Goal: Contribute content: Add original content to the website for others to see

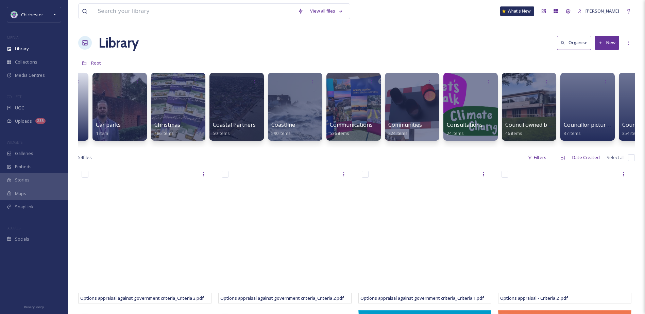
scroll to position [0, 235]
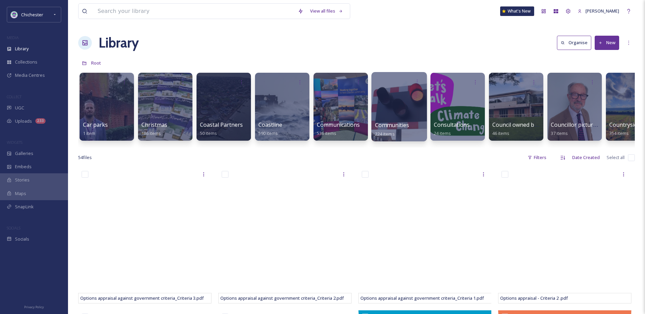
click at [384, 96] on div at bounding box center [398, 106] width 55 height 69
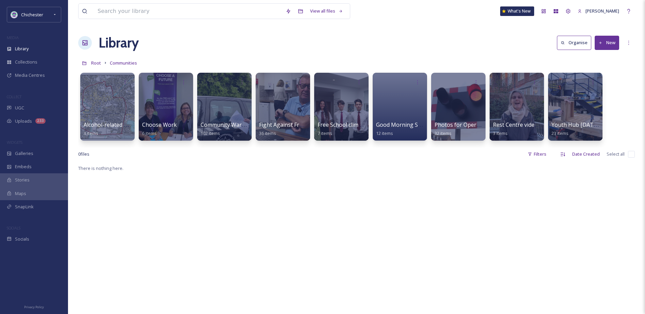
click at [600, 38] on button "New" at bounding box center [607, 43] width 24 height 14
click at [607, 83] on div "Folder" at bounding box center [600, 85] width 38 height 13
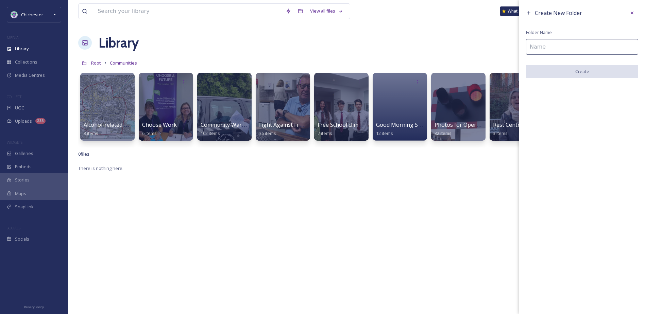
click at [557, 51] on input at bounding box center [582, 47] width 112 height 16
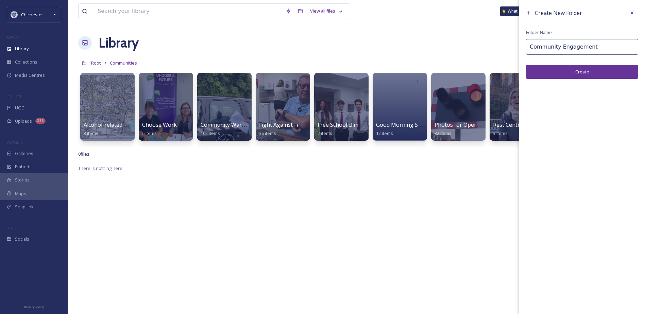
type input "Community Engagement"
click at [585, 69] on button "Create" at bounding box center [582, 72] width 112 height 14
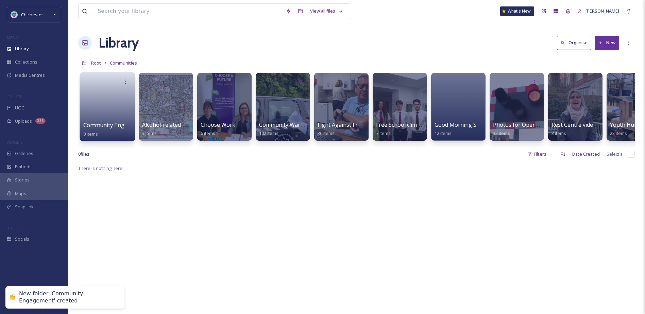
click at [89, 96] on link at bounding box center [107, 104] width 49 height 33
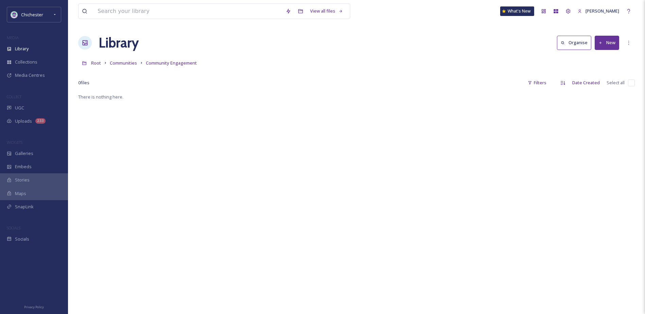
click at [613, 40] on button "New" at bounding box center [607, 43] width 24 height 14
click at [596, 58] on span "File Upload" at bounding box center [604, 58] width 22 height 6
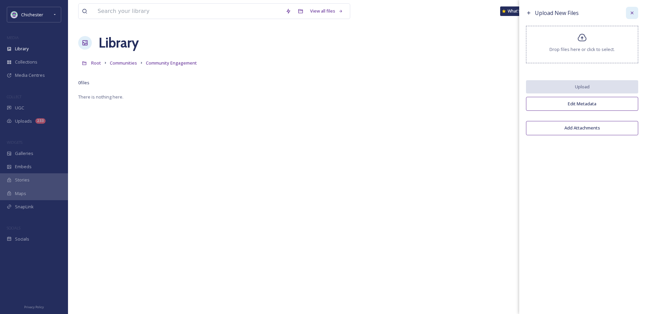
click at [628, 13] on div at bounding box center [632, 13] width 12 height 12
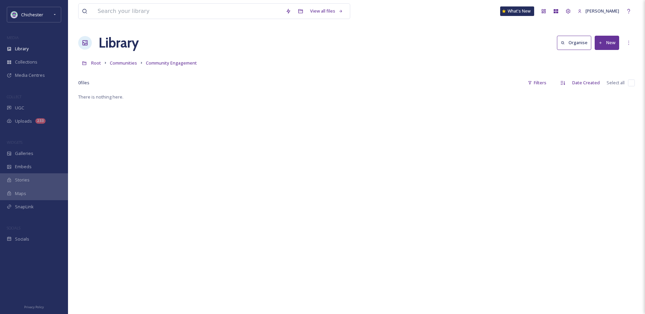
click at [610, 46] on button "New" at bounding box center [607, 43] width 24 height 14
click at [599, 80] on div "Folder" at bounding box center [600, 85] width 38 height 13
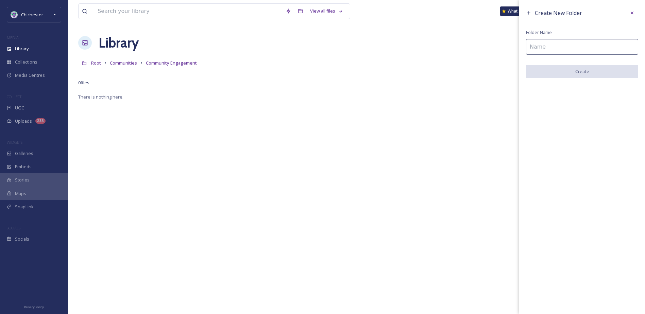
click at [567, 46] on input at bounding box center [582, 47] width 112 height 16
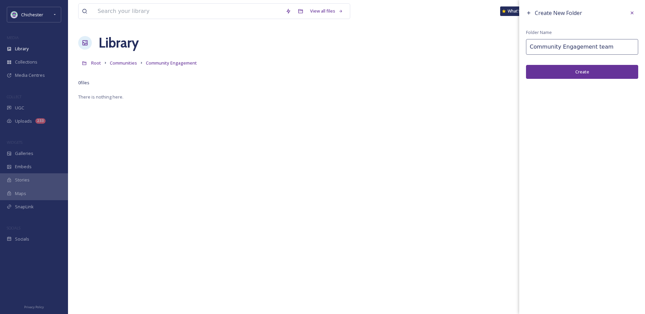
type input "Community Engagement team"
click at [542, 73] on button "Create" at bounding box center [582, 72] width 112 height 14
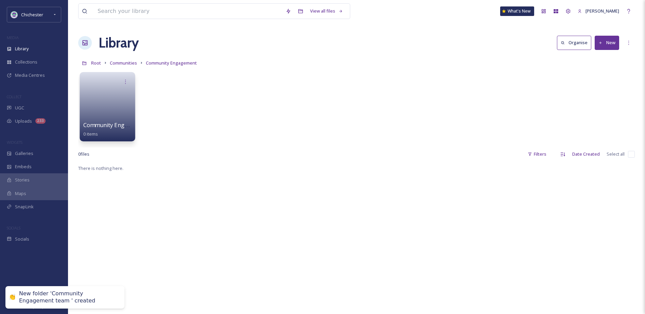
click at [121, 120] on link at bounding box center [107, 104] width 49 height 33
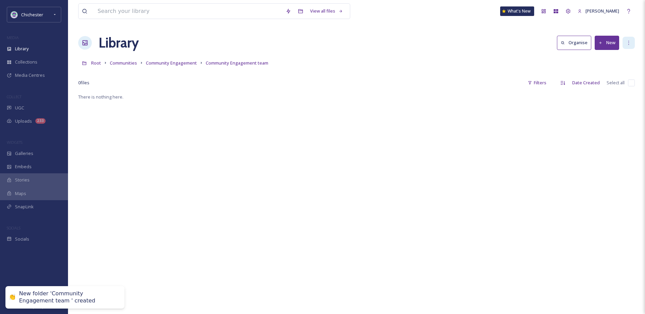
click at [623, 40] on div at bounding box center [629, 43] width 12 height 12
click at [616, 41] on button "New" at bounding box center [607, 43] width 24 height 14
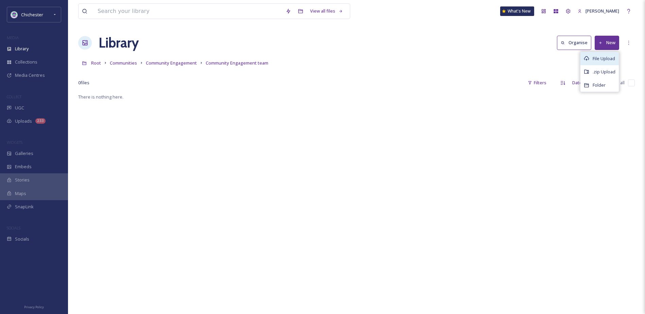
click at [611, 55] on div "File Upload" at bounding box center [600, 58] width 38 height 13
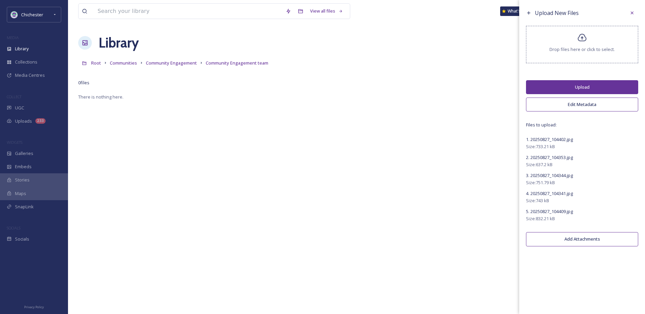
click at [567, 87] on button "Upload" at bounding box center [582, 87] width 112 height 14
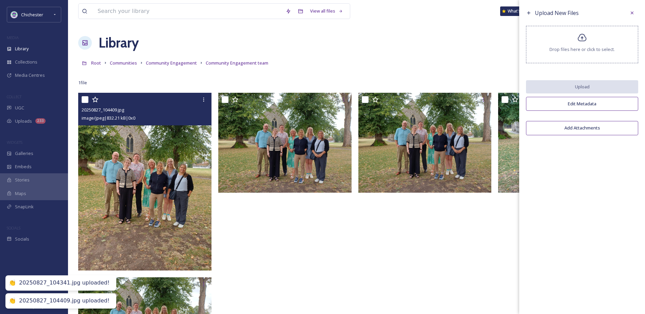
click at [164, 197] on img at bounding box center [144, 182] width 133 height 178
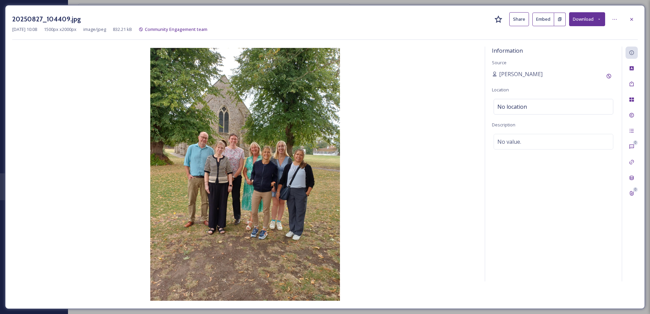
click at [631, 19] on icon at bounding box center [631, 19] width 5 height 5
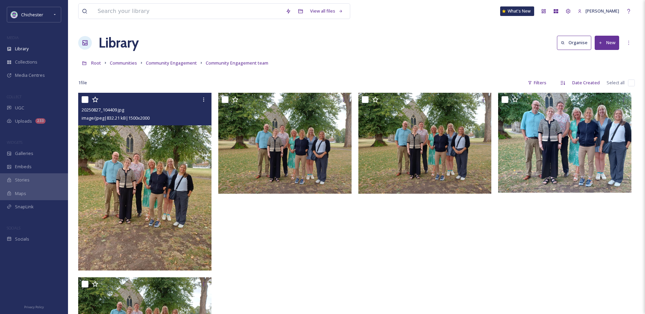
click at [633, 81] on input "checkbox" at bounding box center [631, 83] width 7 height 7
checkbox input "true"
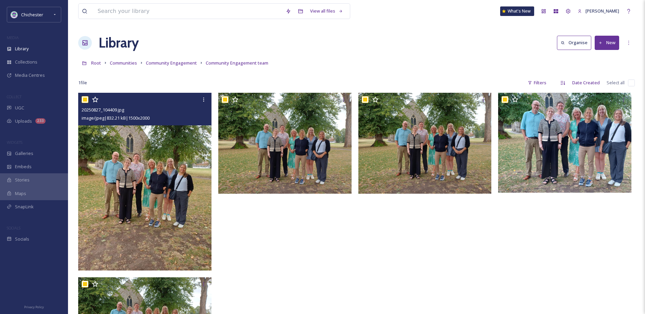
checkbox input "true"
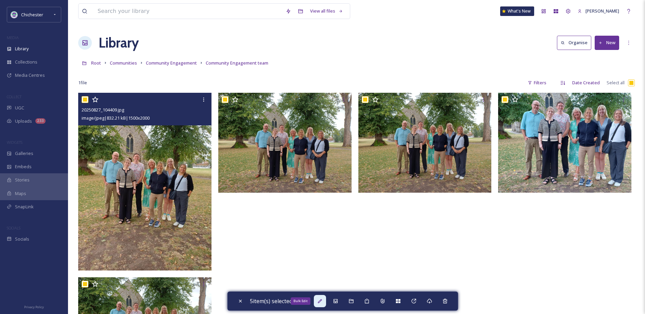
click at [316, 302] on div "Bulk Edit" at bounding box center [320, 301] width 12 height 12
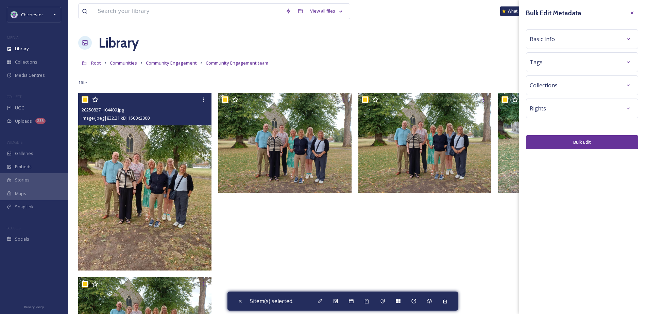
click at [630, 32] on div "Basic Info" at bounding box center [582, 39] width 112 height 20
click at [630, 40] on icon at bounding box center [628, 38] width 5 height 5
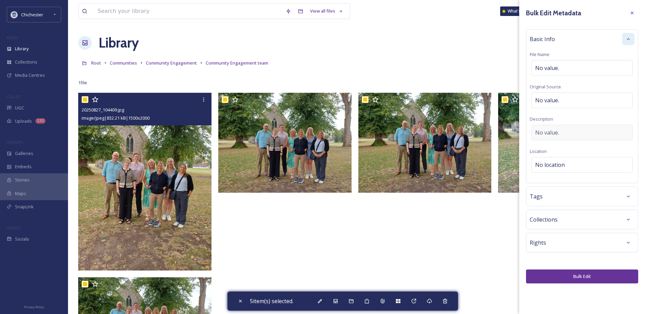
click at [555, 131] on span "No value." at bounding box center [547, 133] width 24 height 8
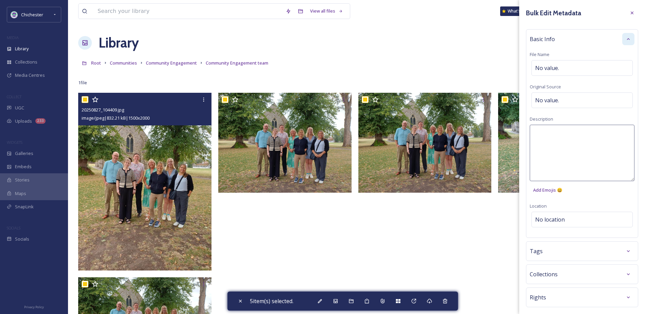
click at [541, 137] on textarea at bounding box center [582, 153] width 105 height 56
type textarea "Community Engagement team photo"
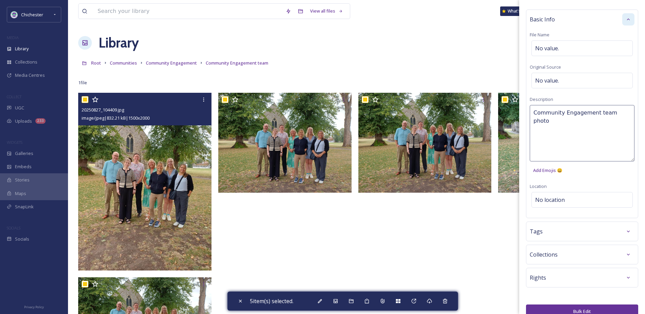
scroll to position [31, 0]
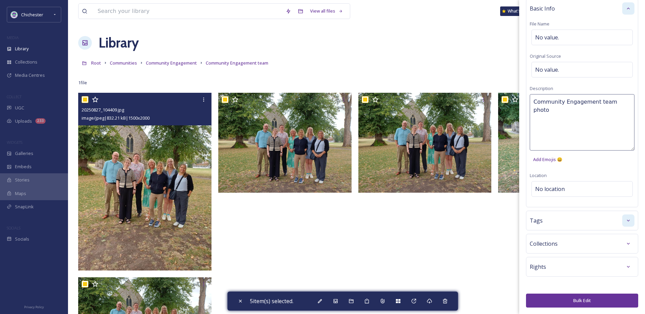
click at [626, 225] on div "Bulk Edit Metadata Basic Info File Name No value. Original Source No value. Des…" at bounding box center [582, 141] width 126 height 345
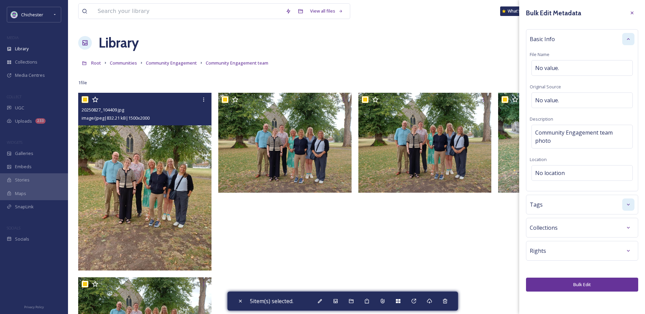
click at [630, 199] on div at bounding box center [628, 205] width 12 height 12
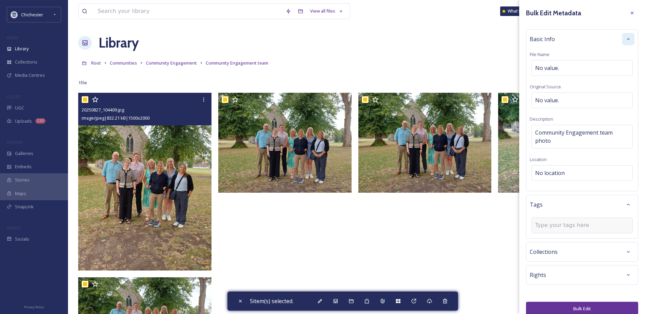
click at [575, 225] on input at bounding box center [569, 225] width 68 height 8
type input "Community Engagement"
click at [592, 242] on span "Create " Community Engagement "" at bounding box center [570, 241] width 68 height 6
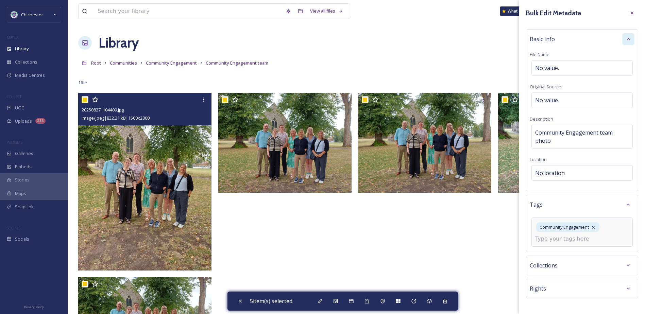
click at [583, 243] on input at bounding box center [569, 239] width 68 height 8
type input "Community Engagement team"
click at [596, 256] on span "Create " Community Engagement team "" at bounding box center [575, 255] width 79 height 6
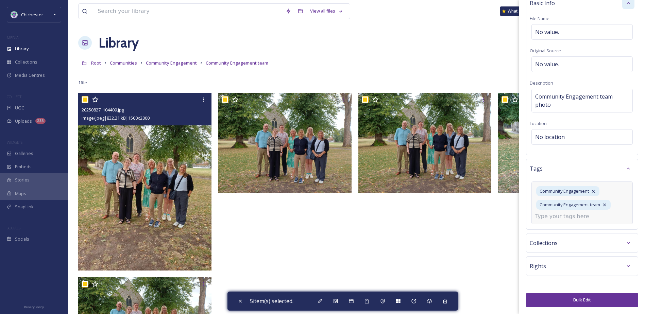
click at [590, 298] on button "Bulk Edit" at bounding box center [582, 300] width 112 height 14
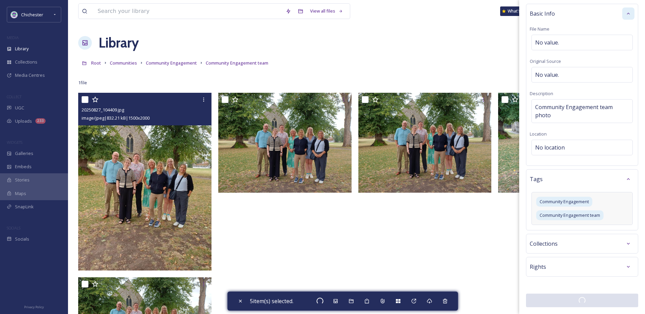
checkbox input "false"
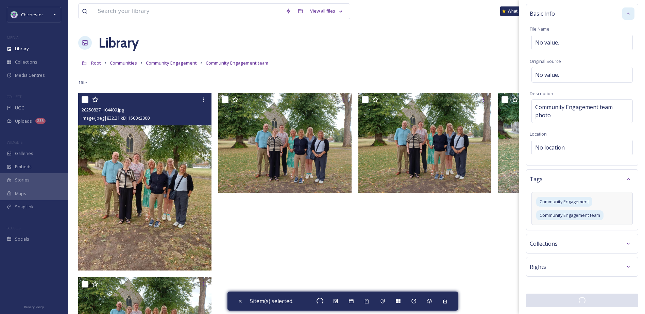
checkbox input "false"
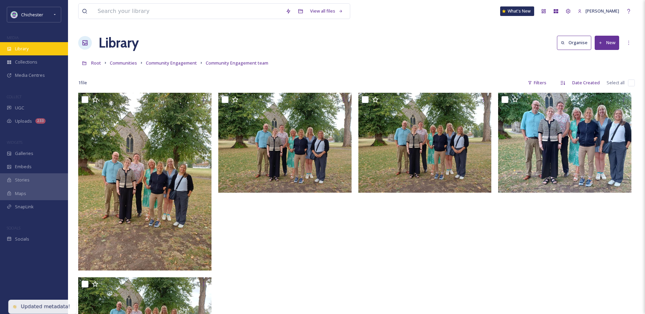
click at [12, 43] on div "Library" at bounding box center [34, 48] width 68 height 13
